Goal: Check status: Check status

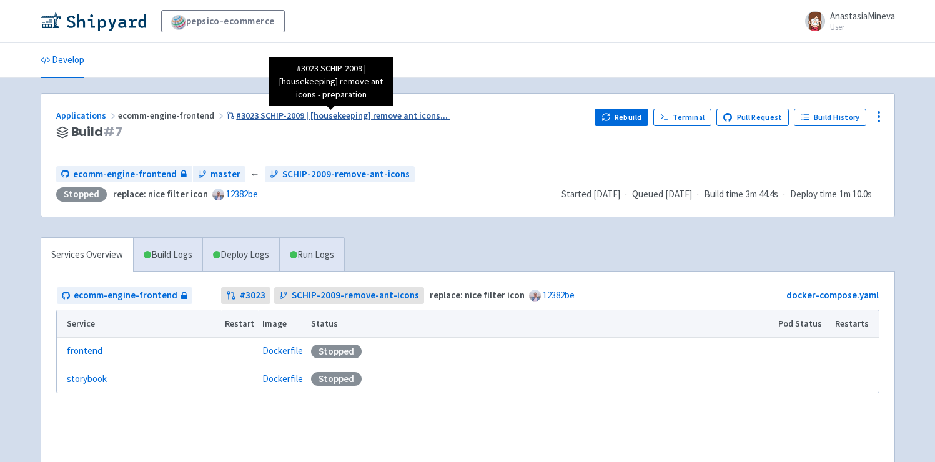
click at [354, 119] on span "#3023 SCHIP-2009 | [housekeeping] remove ant icons ..." at bounding box center [342, 115] width 212 height 11
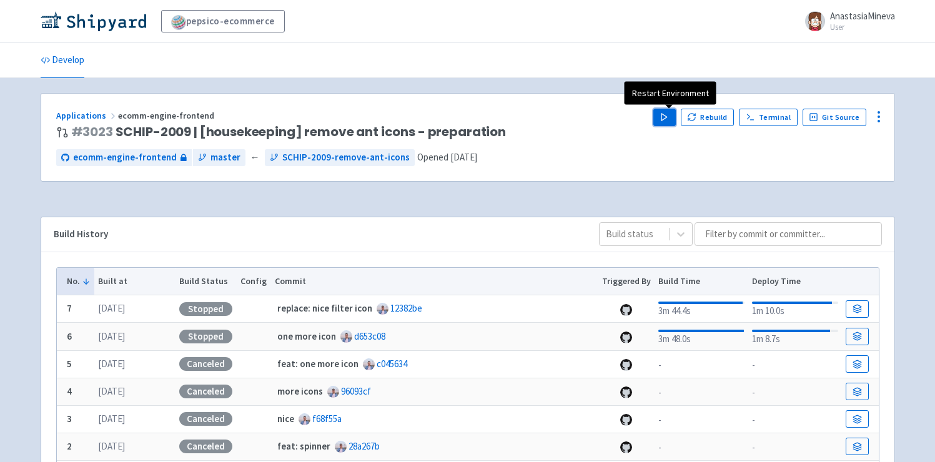
click at [669, 121] on icon "button" at bounding box center [664, 116] width 9 height 9
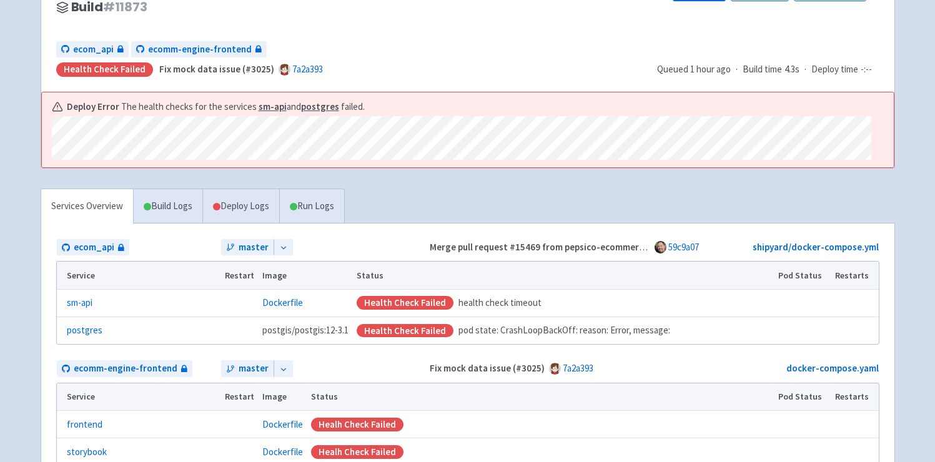
scroll to position [229, 0]
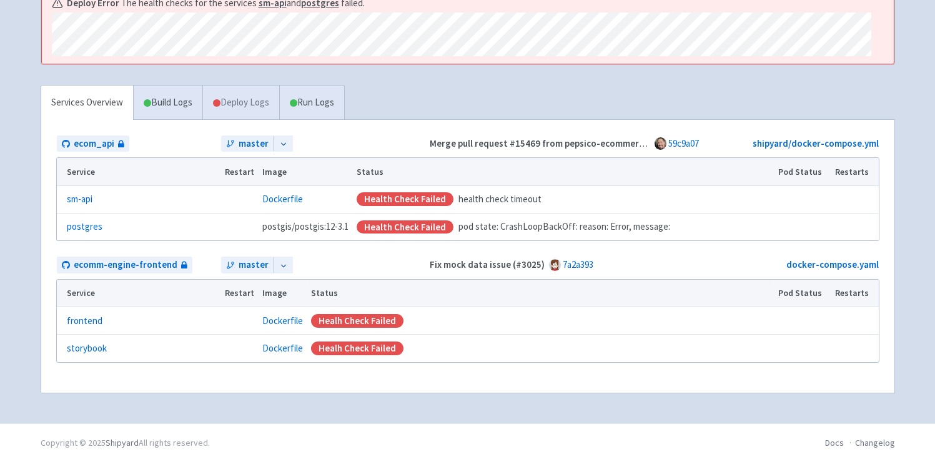
click at [225, 94] on link "Deploy Logs" at bounding box center [240, 103] width 77 height 34
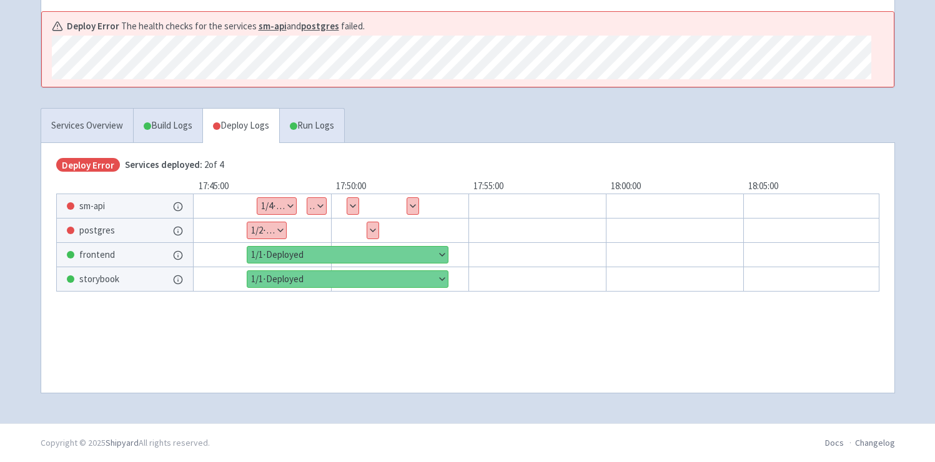
click at [115, 205] on div "sm-api" at bounding box center [125, 206] width 136 height 24
click at [91, 206] on span "sm-api" at bounding box center [92, 206] width 26 height 14
click at [349, 207] on button "Show details" at bounding box center [352, 206] width 11 height 16
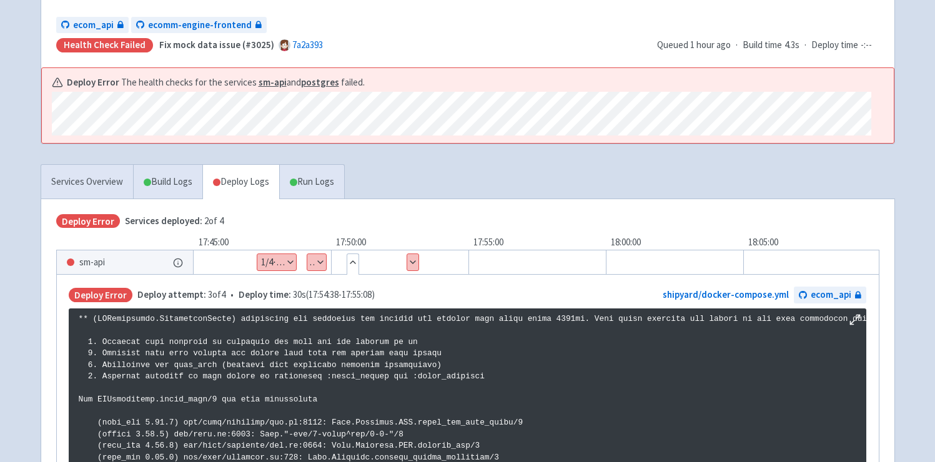
scroll to position [190, 0]
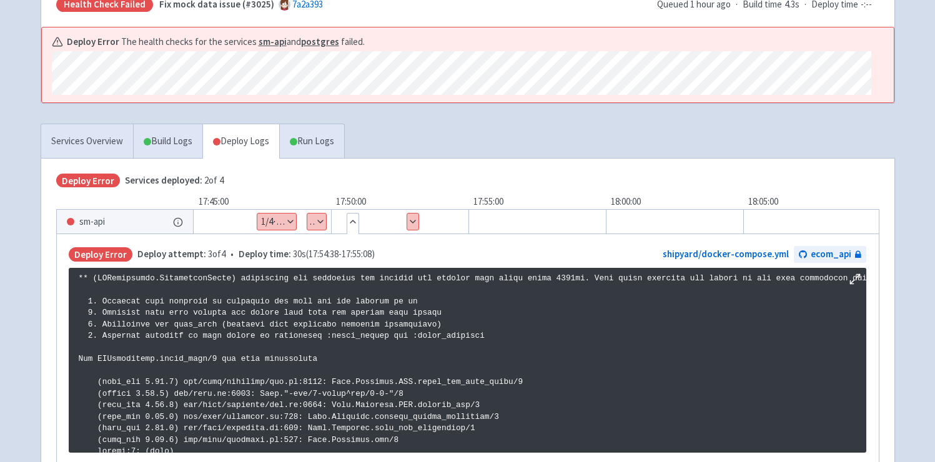
click at [412, 221] on button "Show details" at bounding box center [412, 222] width 11 height 16
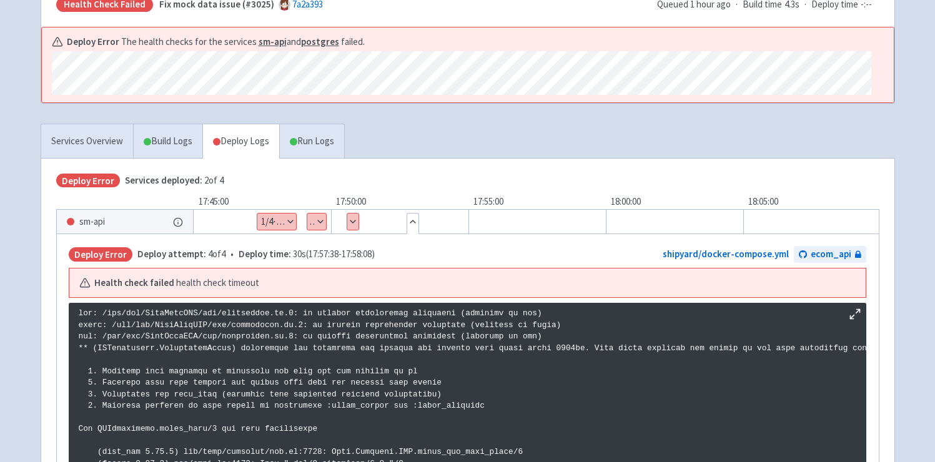
click at [276, 219] on button "Show details" at bounding box center [276, 222] width 39 height 16
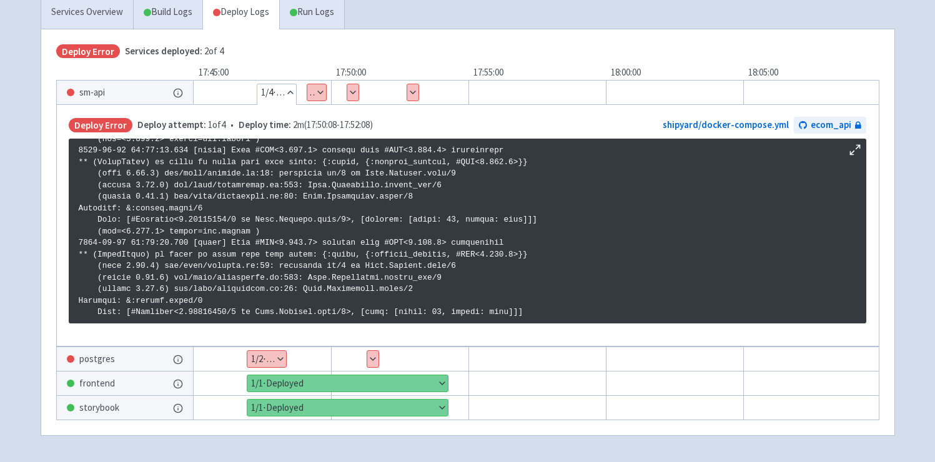
scroll to position [322, 0]
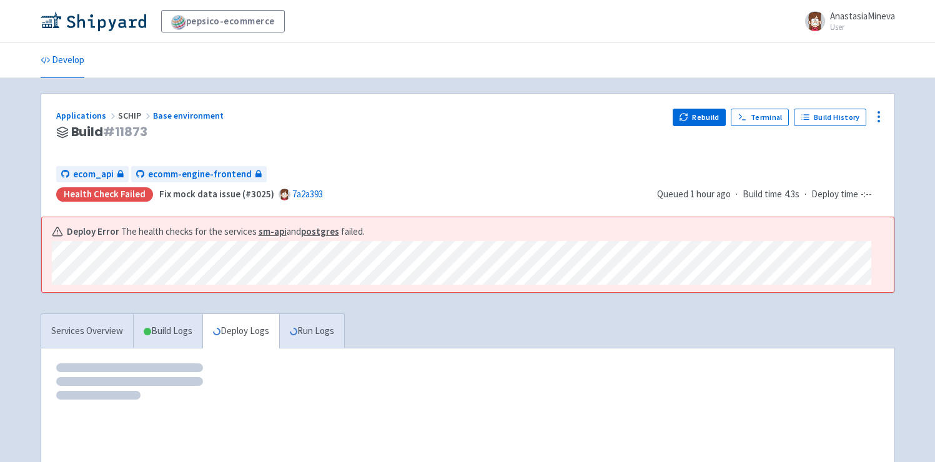
scroll to position [205, 0]
